Goal: Find contact information: Find contact information

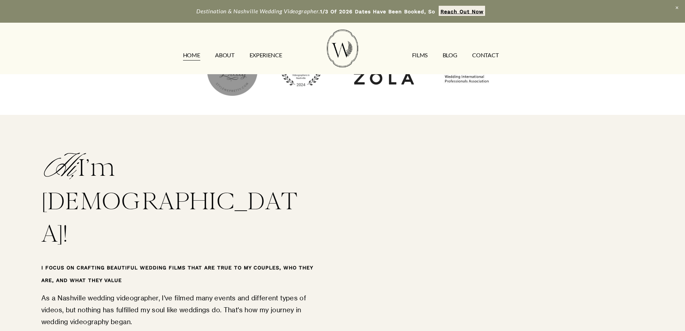
scroll to position [1079, 0]
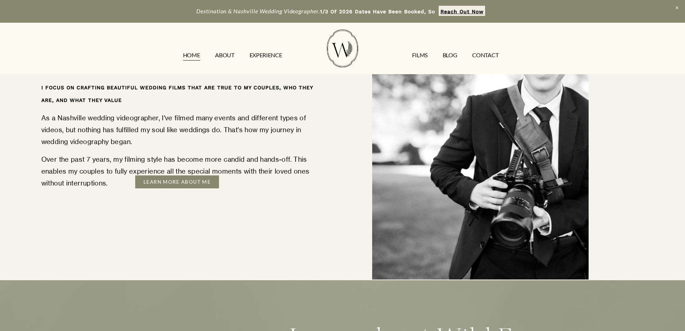
click at [461, 10] on strong "Reach Out Now" at bounding box center [462, 12] width 43 height 6
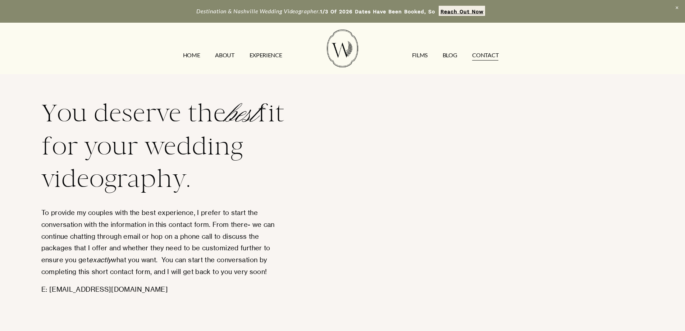
click at [650, 279] on div "You deserve the best fit for your wedding videography. To provide my couples wi…" at bounding box center [342, 336] width 685 height 478
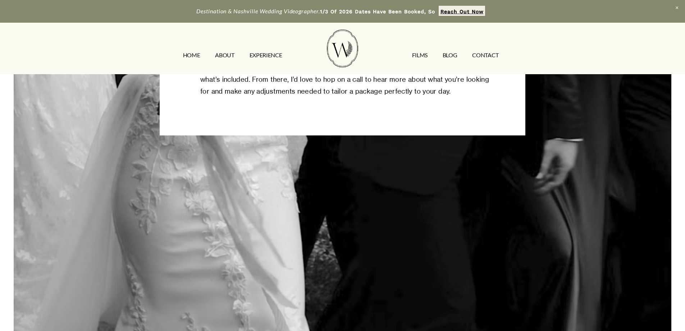
scroll to position [324, 0]
